Goal: Task Accomplishment & Management: Manage account settings

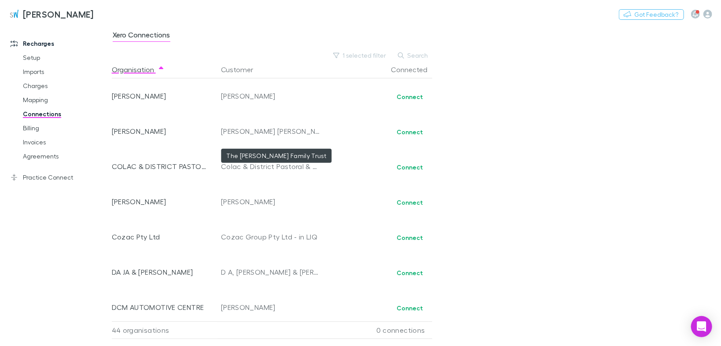
scroll to position [1306, 0]
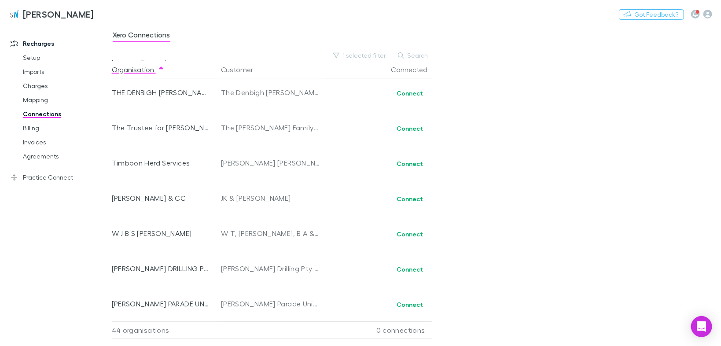
click at [41, 83] on link "Charges" at bounding box center [64, 86] width 101 height 14
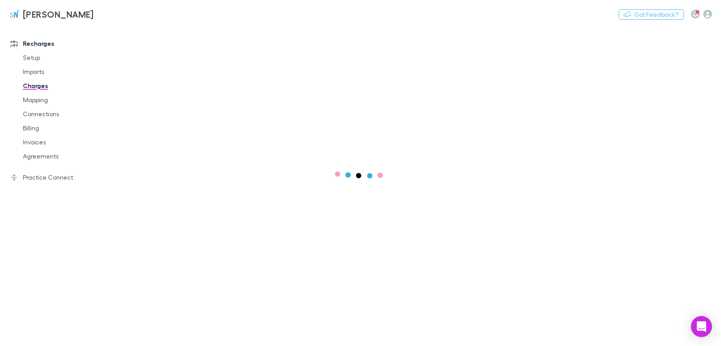
click at [697, 16] on icon "button" at bounding box center [695, 14] width 5 height 6
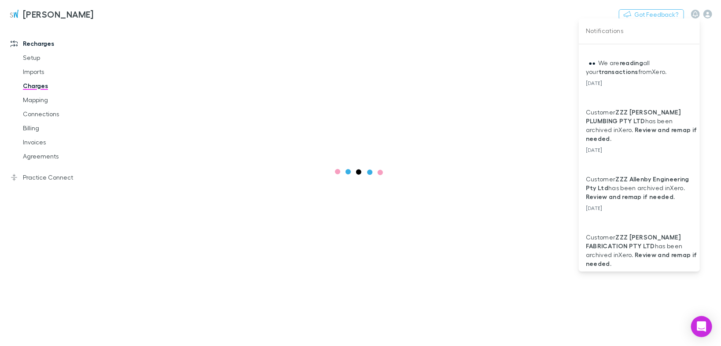
click at [697, 16] on div at bounding box center [360, 173] width 721 height 346
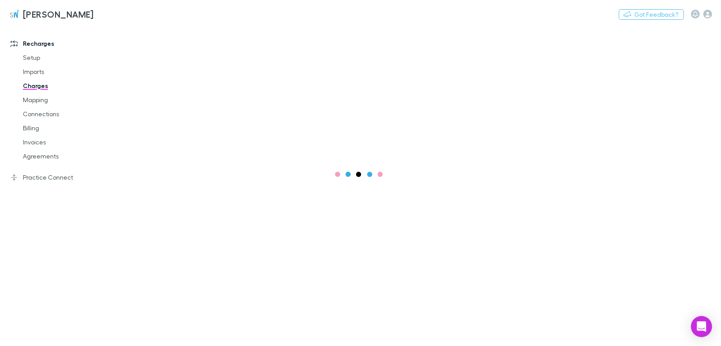
click at [16, 177] on icon at bounding box center [14, 177] width 7 height 7
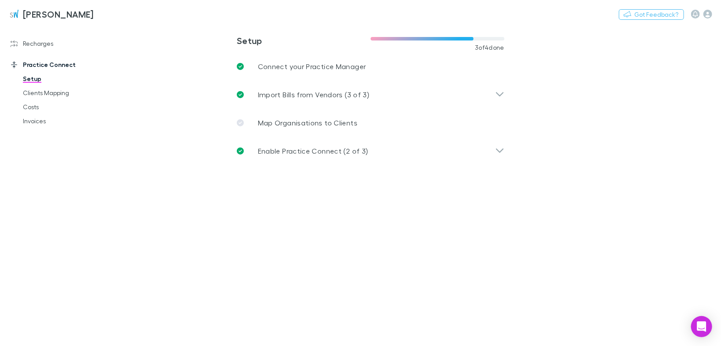
click at [302, 125] on p "Map Organisations to Clients" at bounding box center [307, 122] width 99 height 11
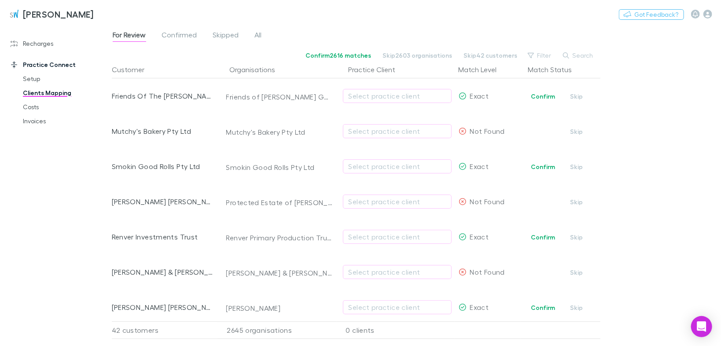
click at [538, 96] on button "Confirm" at bounding box center [543, 96] width 36 height 11
click at [356, 128] on div "Select practice client" at bounding box center [397, 131] width 97 height 11
type input "*****"
drag, startPoint x: 368, startPoint y: 131, endPoint x: 339, endPoint y: 137, distance: 29.7
click at [342, 137] on div "***** Select practice client Client not found" at bounding box center [360, 173] width 721 height 346
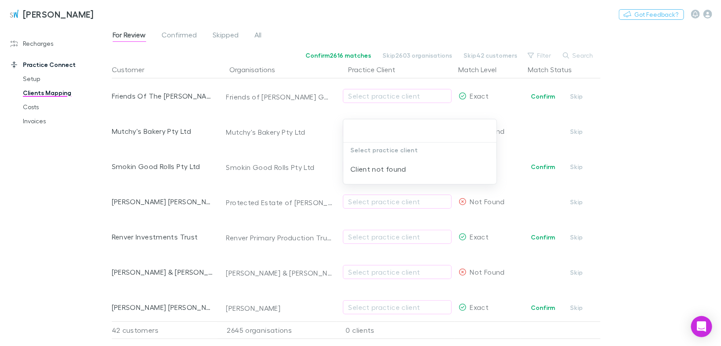
drag, startPoint x: 643, startPoint y: 106, endPoint x: 636, endPoint y: 107, distance: 7.2
click at [642, 106] on div at bounding box center [360, 173] width 721 height 346
click at [544, 94] on button "Confirm" at bounding box center [543, 96] width 36 height 11
click at [543, 169] on button "Confirm" at bounding box center [543, 166] width 36 height 11
click at [45, 44] on link "Recharges" at bounding box center [59, 44] width 114 height 14
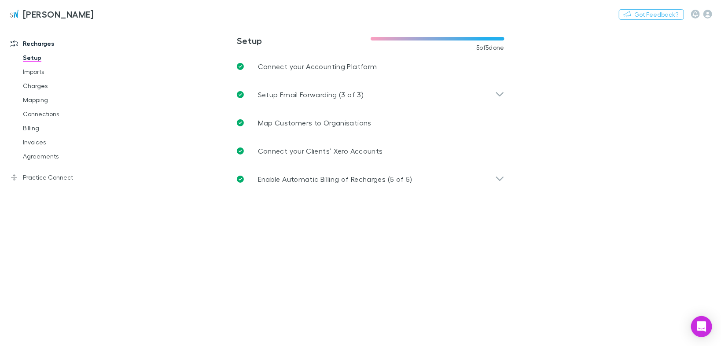
click at [36, 87] on link "Charges" at bounding box center [64, 86] width 101 height 14
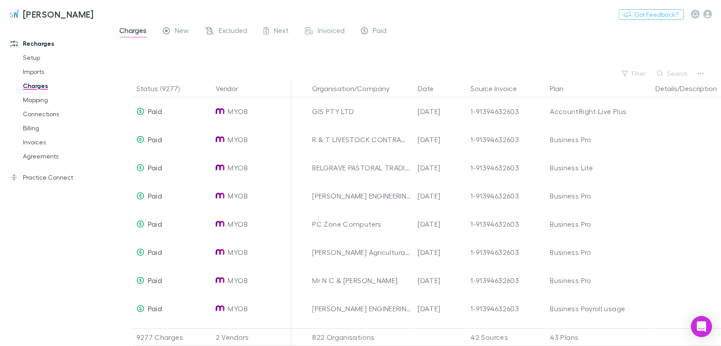
click at [671, 71] on button "Search" at bounding box center [673, 73] width 40 height 11
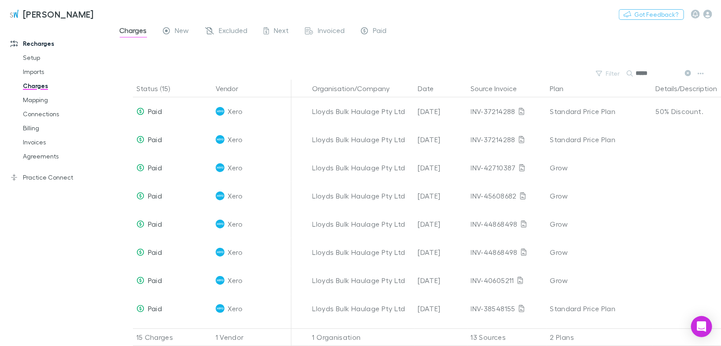
type input "*****"
click at [149, 195] on span "Paid" at bounding box center [155, 195] width 14 height 8
click at [228, 195] on span "Xero" at bounding box center [235, 196] width 15 height 28
click at [33, 128] on link "Billing" at bounding box center [64, 128] width 101 height 14
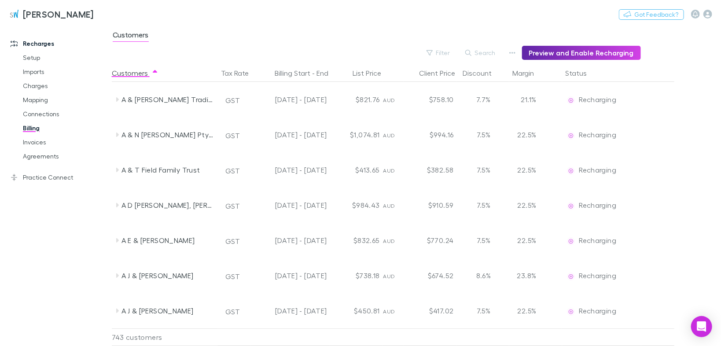
click at [483, 51] on button "Search" at bounding box center [481, 53] width 40 height 11
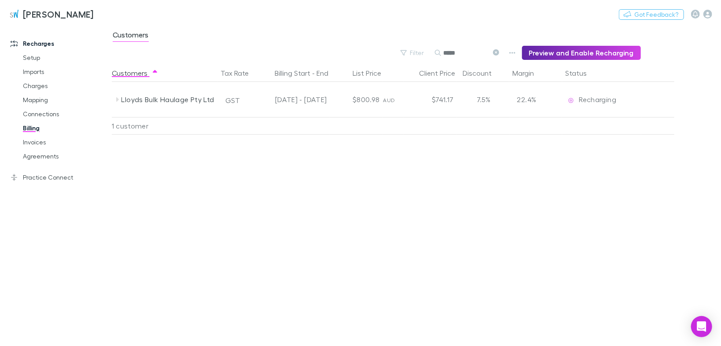
type input "*****"
click at [120, 100] on div "Lloyds Bulk Haulage Pty Ltd" at bounding box center [166, 99] width 106 height 35
click at [117, 100] on icon at bounding box center [117, 99] width 3 height 4
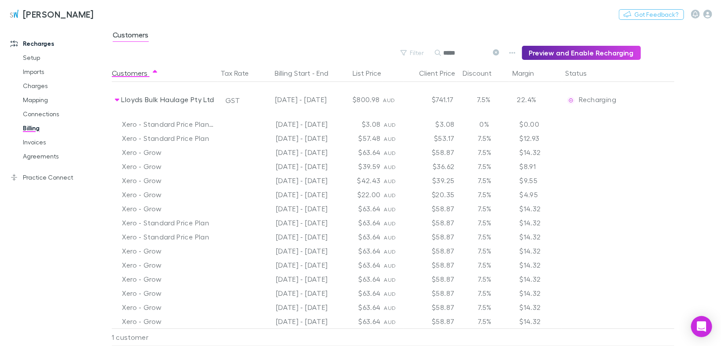
click at [43, 143] on link "Invoices" at bounding box center [64, 142] width 101 height 14
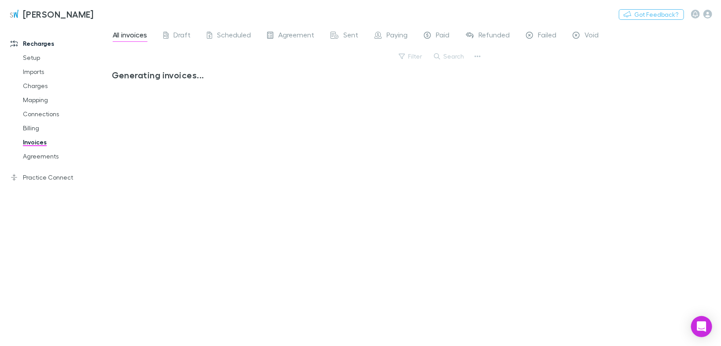
click at [436, 32] on span "Paid" at bounding box center [443, 35] width 14 height 11
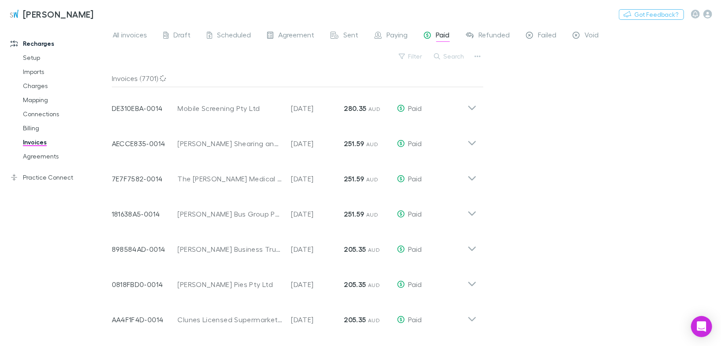
click at [452, 55] on button "Search" at bounding box center [449, 56] width 40 height 11
type input "*****"
click at [474, 110] on icon at bounding box center [471, 105] width 9 height 18
